Goal: Task Accomplishment & Management: Use online tool/utility

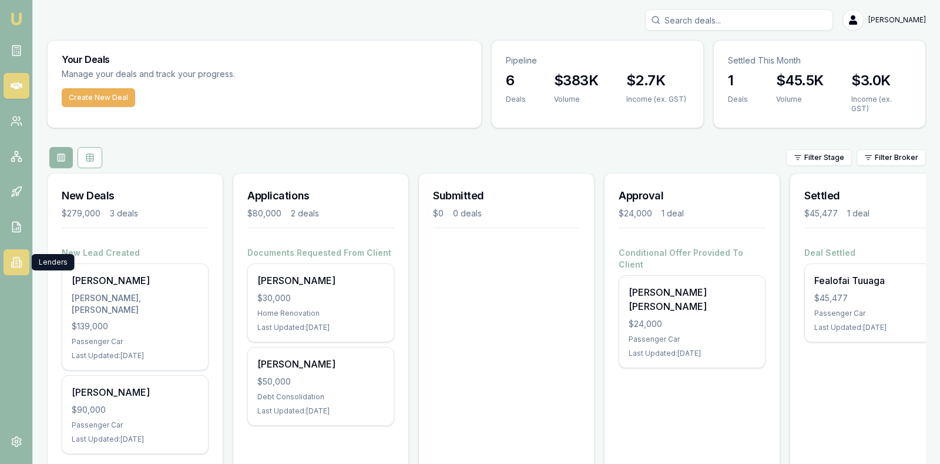
click at [16, 256] on icon at bounding box center [17, 262] width 12 height 12
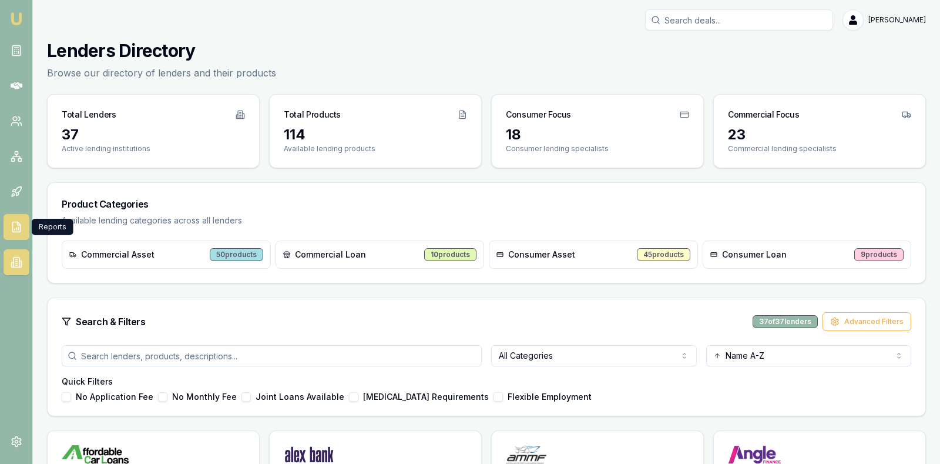
click at [17, 224] on polyline at bounding box center [18, 223] width 3 height 3
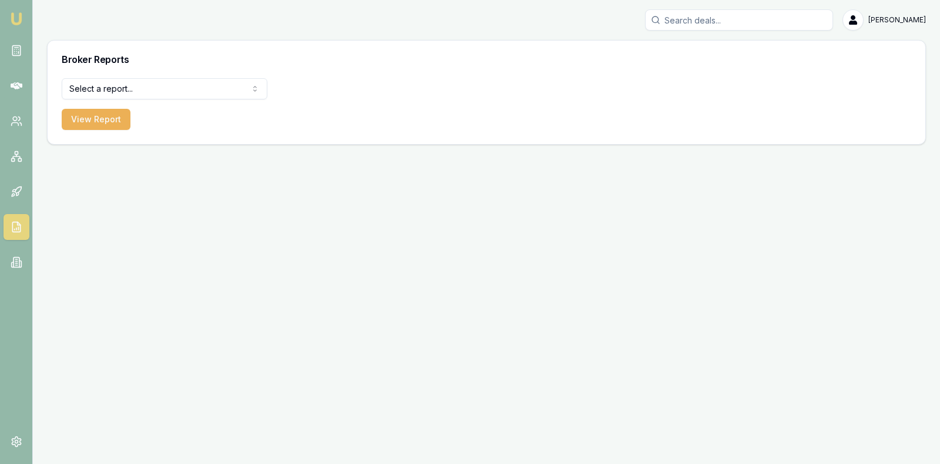
click at [178, 85] on html "[PERSON_NAME] [PERSON_NAME] Toggle Menu Broker Reports Select a report... Equif…" at bounding box center [470, 232] width 940 height 464
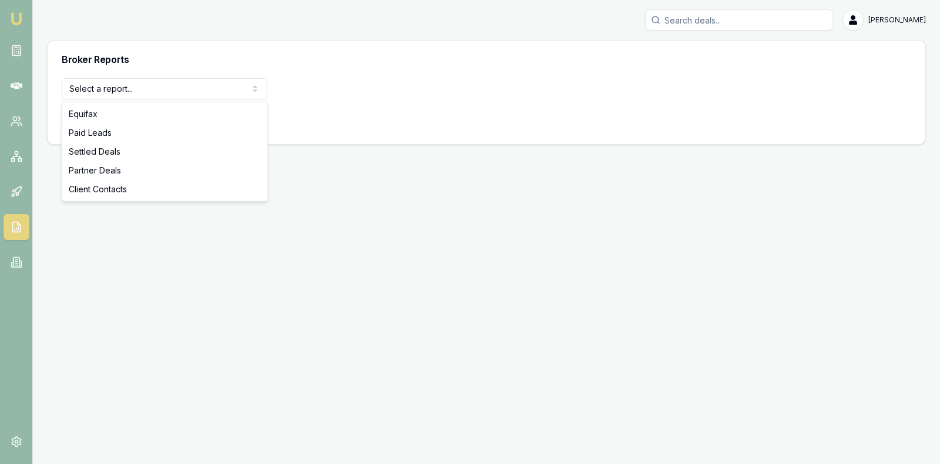
select select "settled-deals"
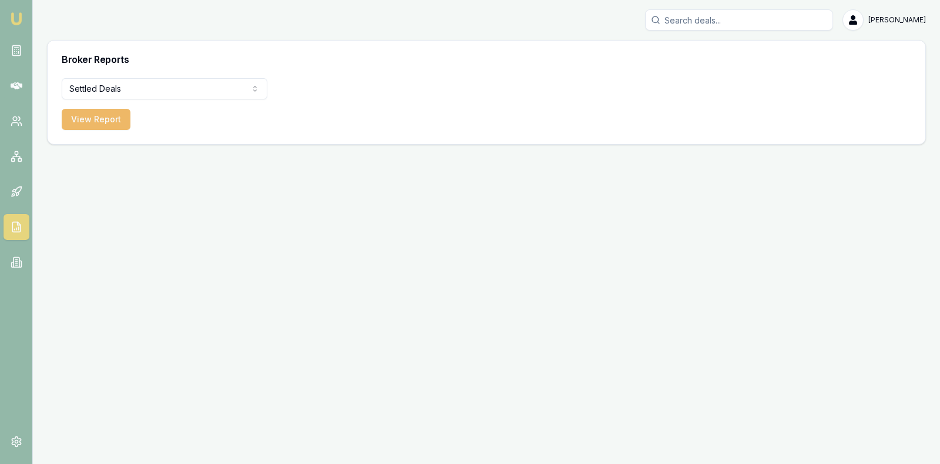
click at [100, 124] on button "View Report" at bounding box center [96, 119] width 69 height 21
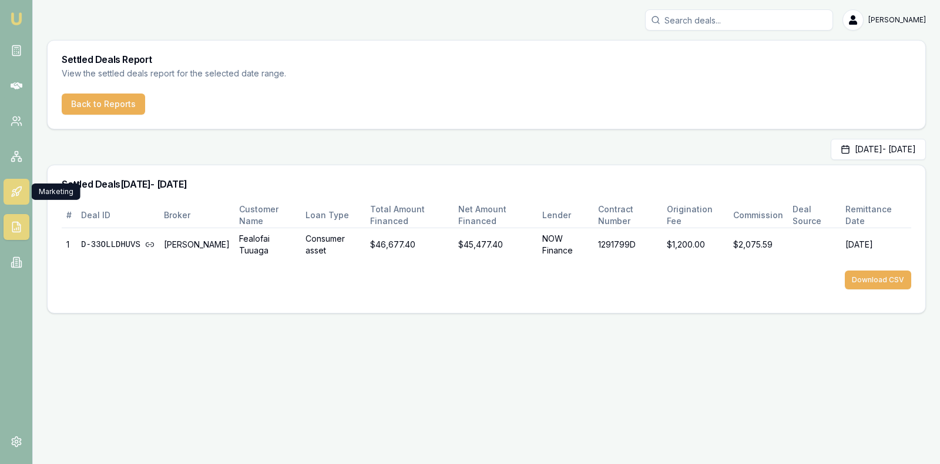
click at [20, 192] on icon at bounding box center [17, 192] width 12 height 12
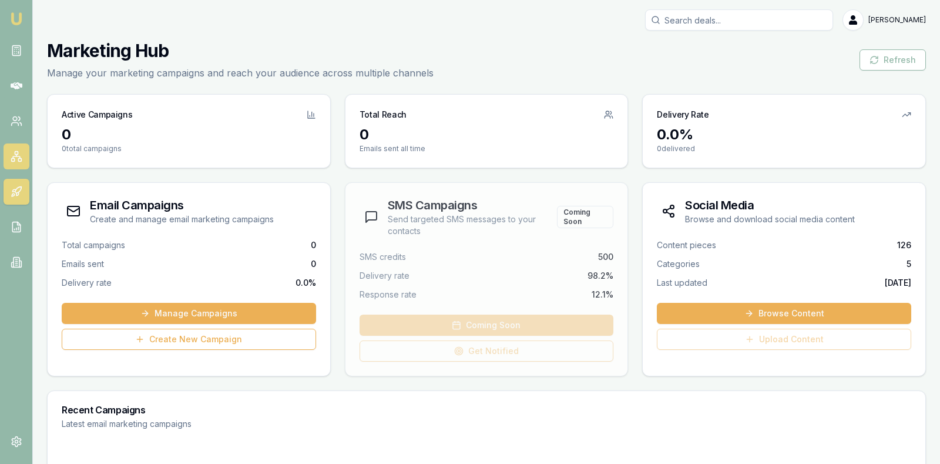
click at [14, 153] on icon at bounding box center [17, 156] width 12 height 12
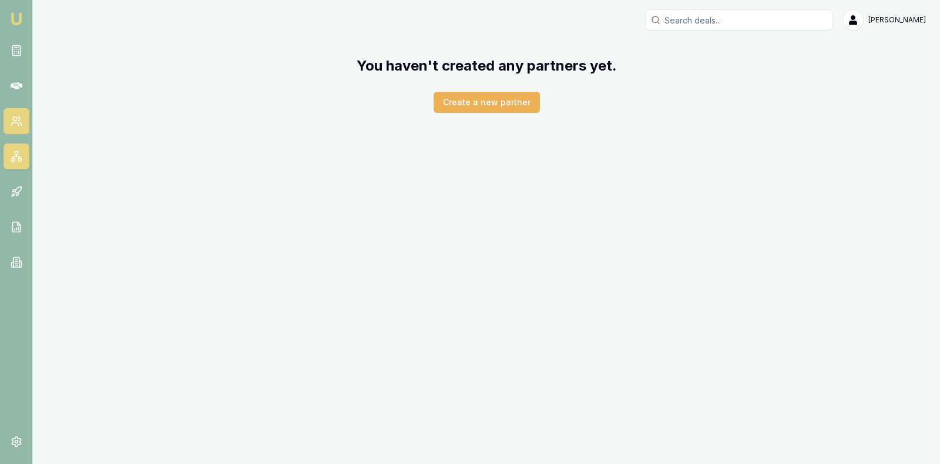
click at [16, 120] on circle at bounding box center [15, 119] width 4 height 4
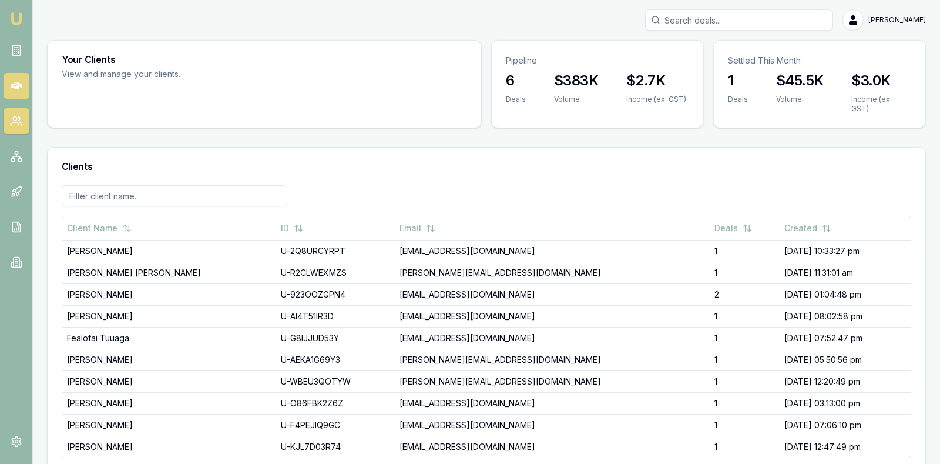
click at [14, 87] on icon at bounding box center [17, 85] width 12 height 7
